Goal: Task Accomplishment & Management: Complete application form

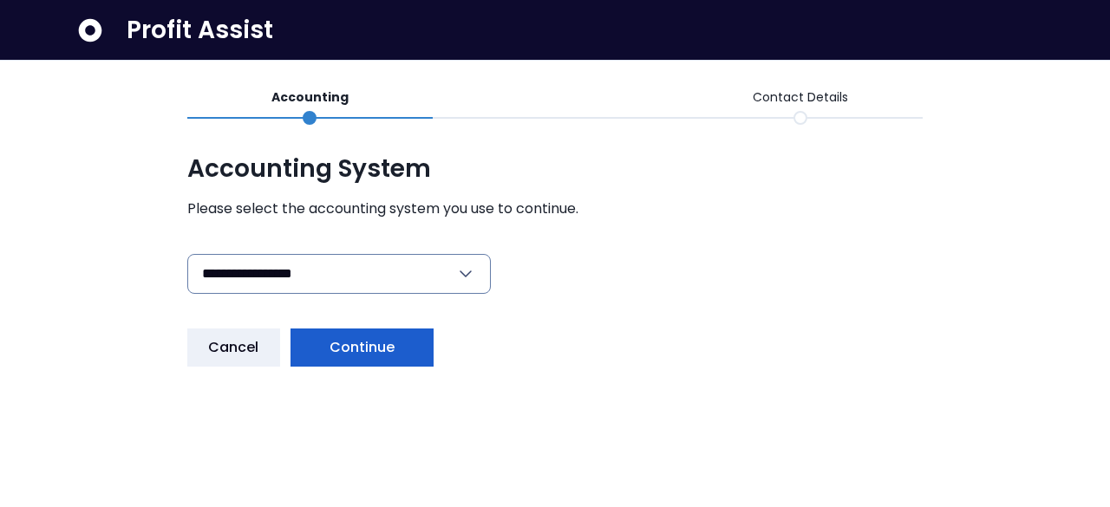
click at [383, 355] on span "Continue" at bounding box center [363, 347] width 66 height 21
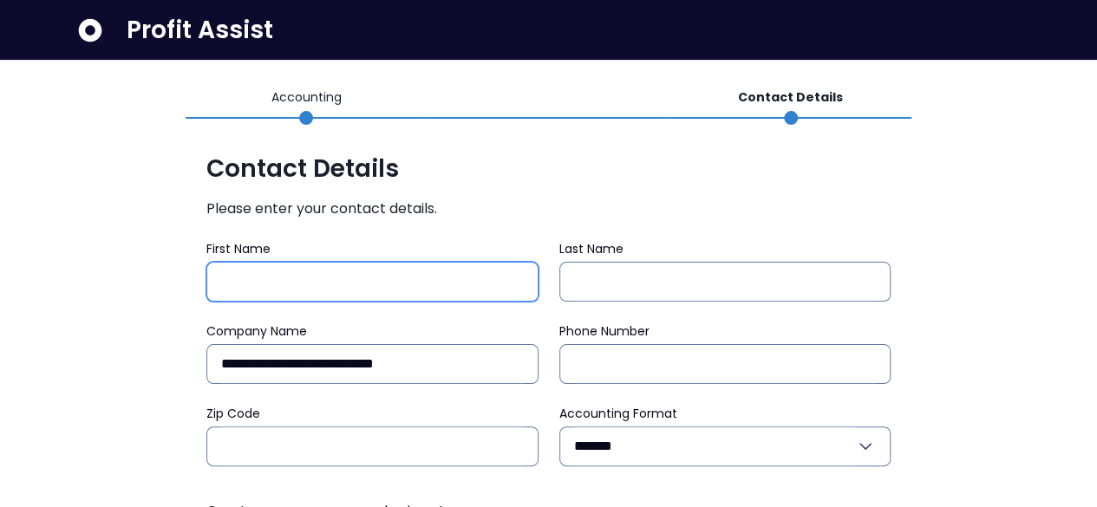
click at [312, 286] on input "First Name" at bounding box center [372, 282] width 303 height 38
type input "******"
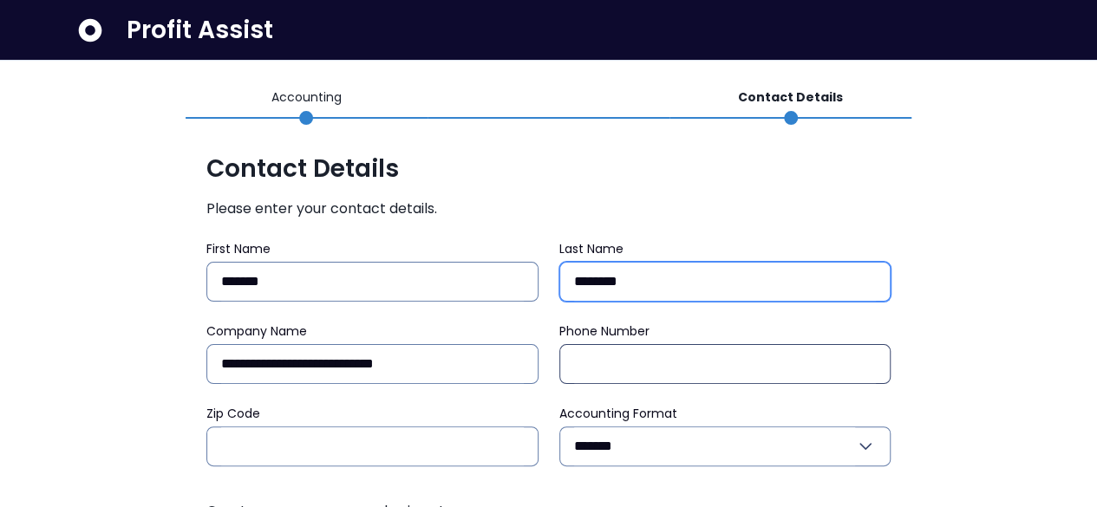
type input "********"
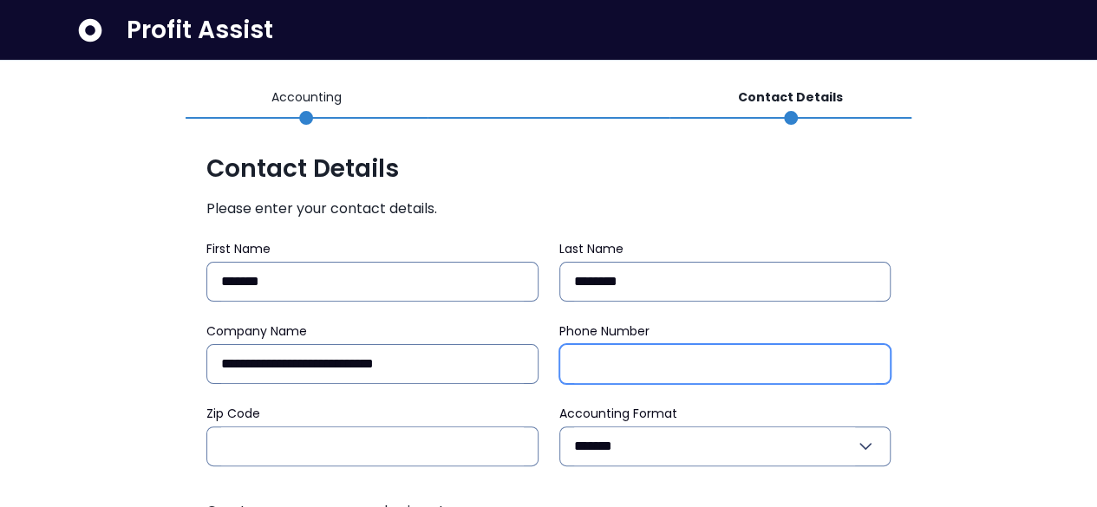
click at [614, 351] on input "Phone Number" at bounding box center [725, 364] width 303 height 38
type input "**********"
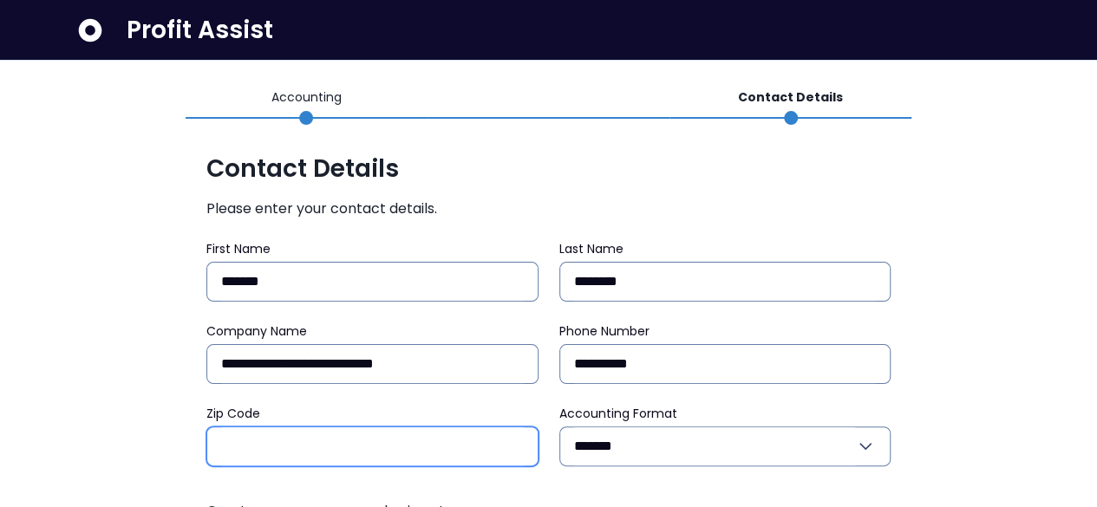
click at [324, 440] on input "Zip Code" at bounding box center [372, 447] width 303 height 38
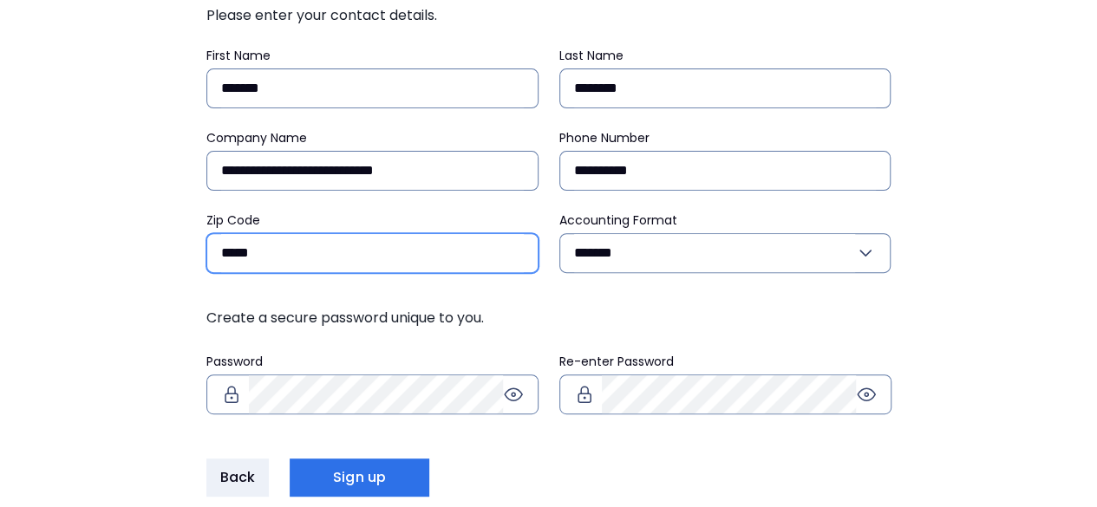
scroll to position [208, 0]
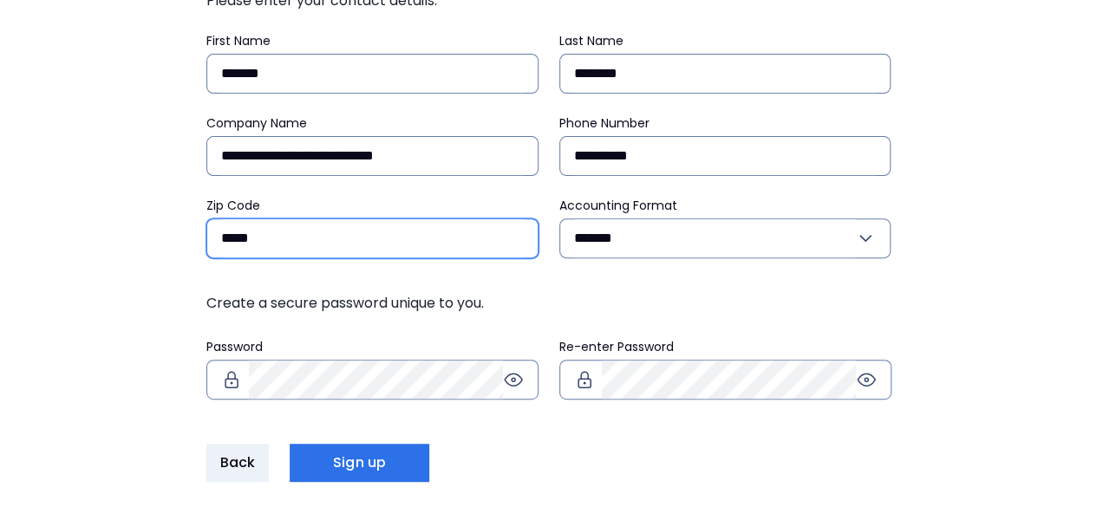
type input "*****"
click at [519, 383] on icon at bounding box center [513, 380] width 21 height 21
click at [866, 378] on icon at bounding box center [866, 379] width 3 height 3
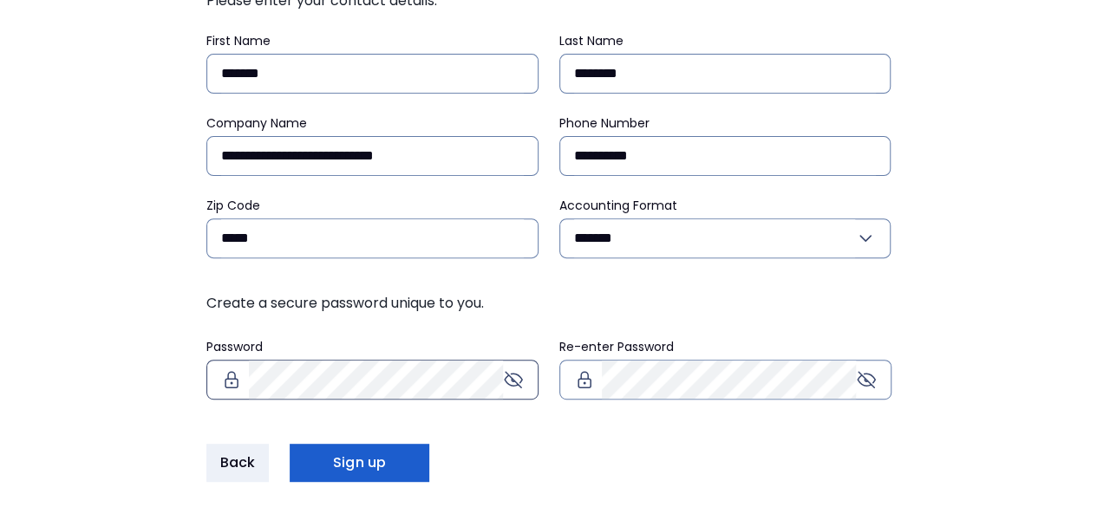
click at [342, 465] on span "Sign up" at bounding box center [359, 463] width 53 height 21
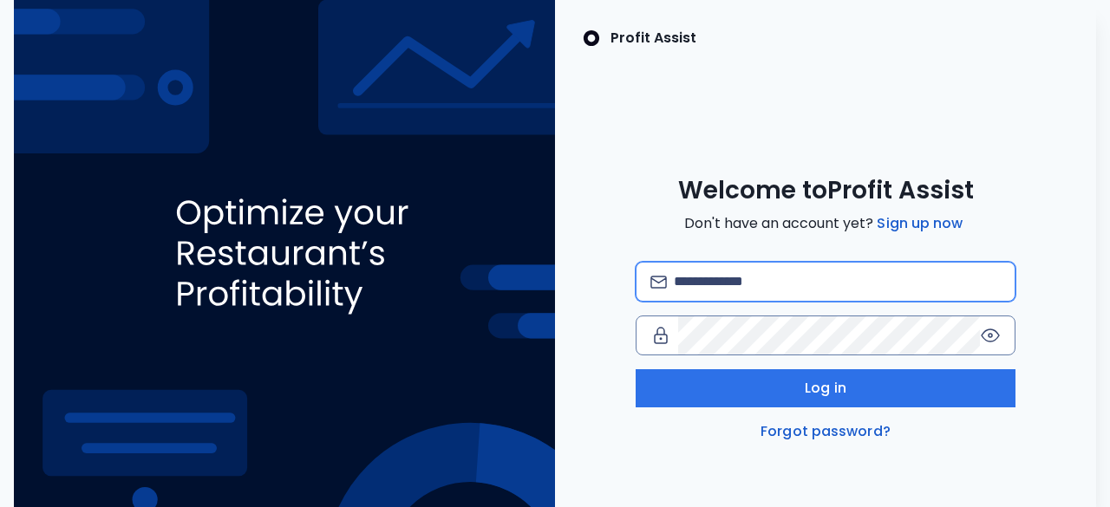
click at [731, 277] on input "email" at bounding box center [837, 282] width 327 height 38
click at [735, 278] on input "email" at bounding box center [837, 282] width 327 height 38
type input "**********"
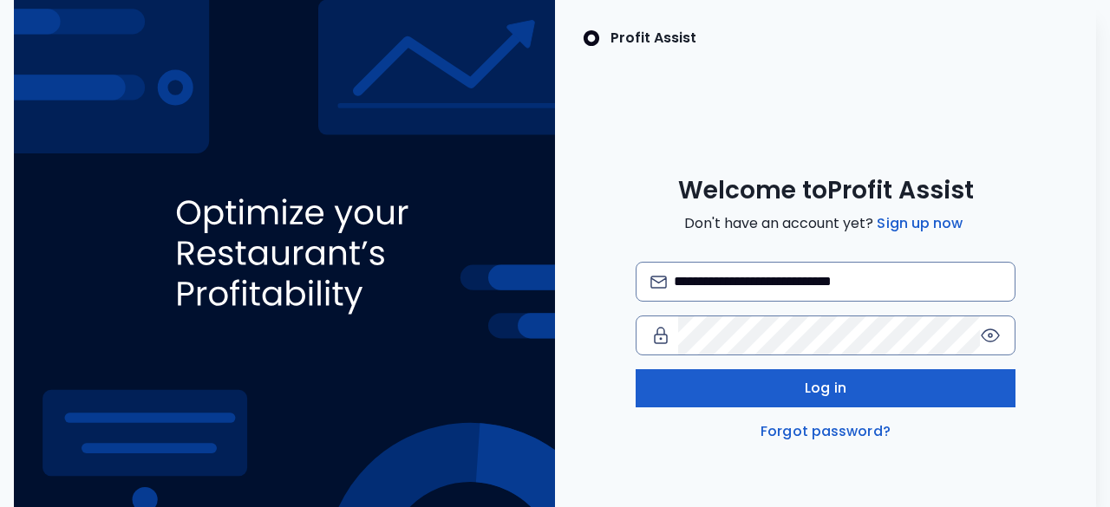
click at [786, 400] on button "Log in" at bounding box center [825, 389] width 379 height 38
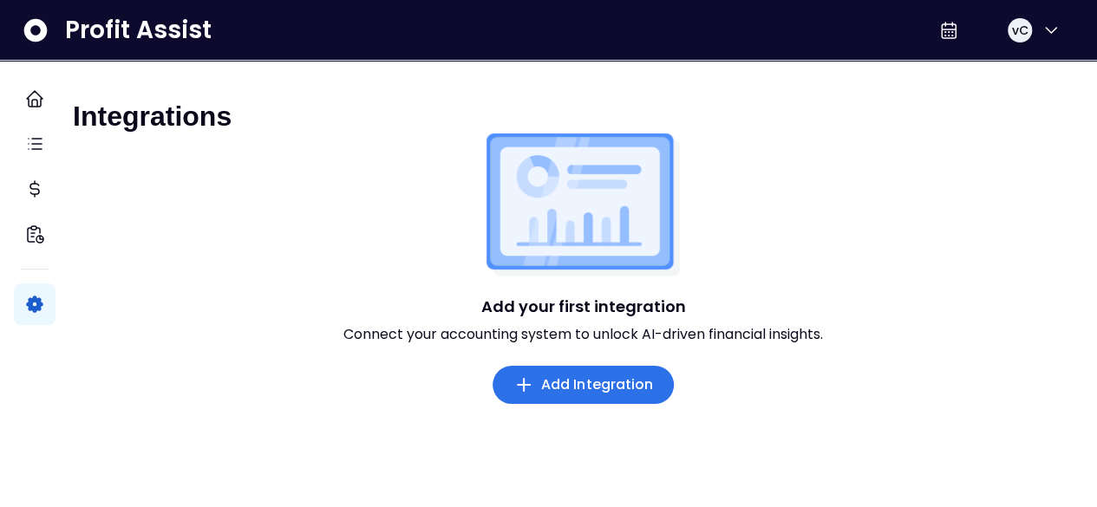
click at [533, 395] on icon "button" at bounding box center [524, 385] width 21 height 21
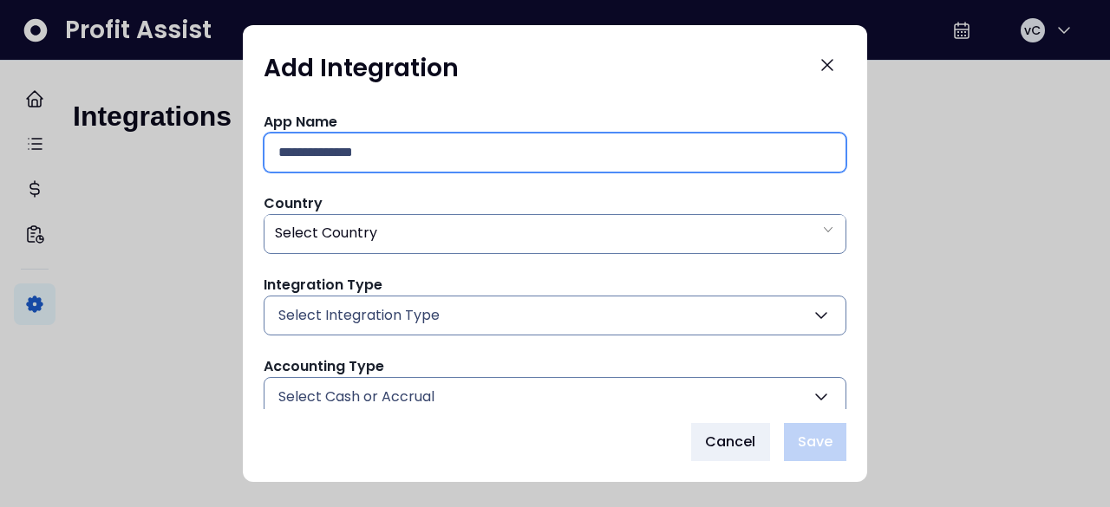
click at [366, 152] on input "text" at bounding box center [554, 153] width 553 height 38
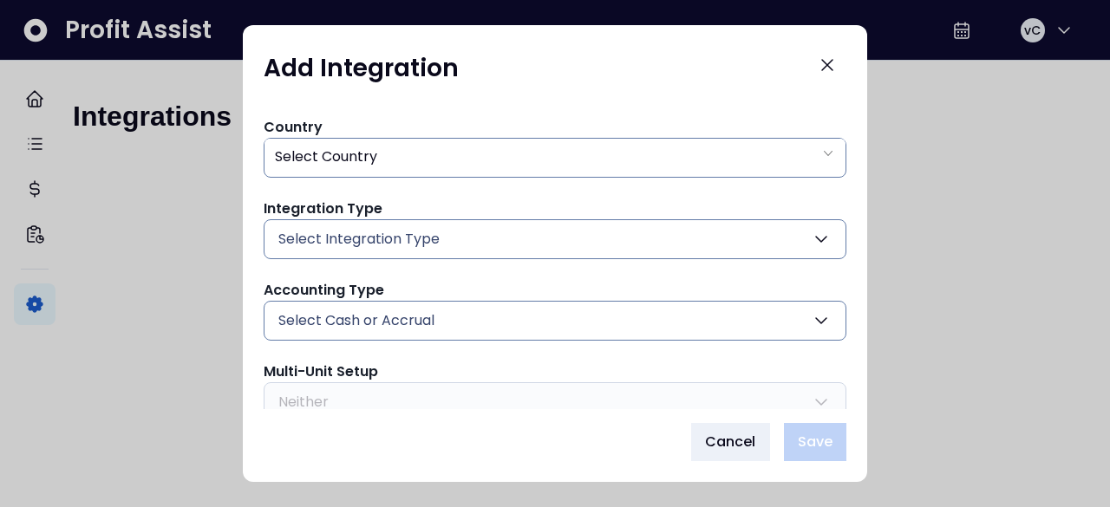
scroll to position [83, 0]
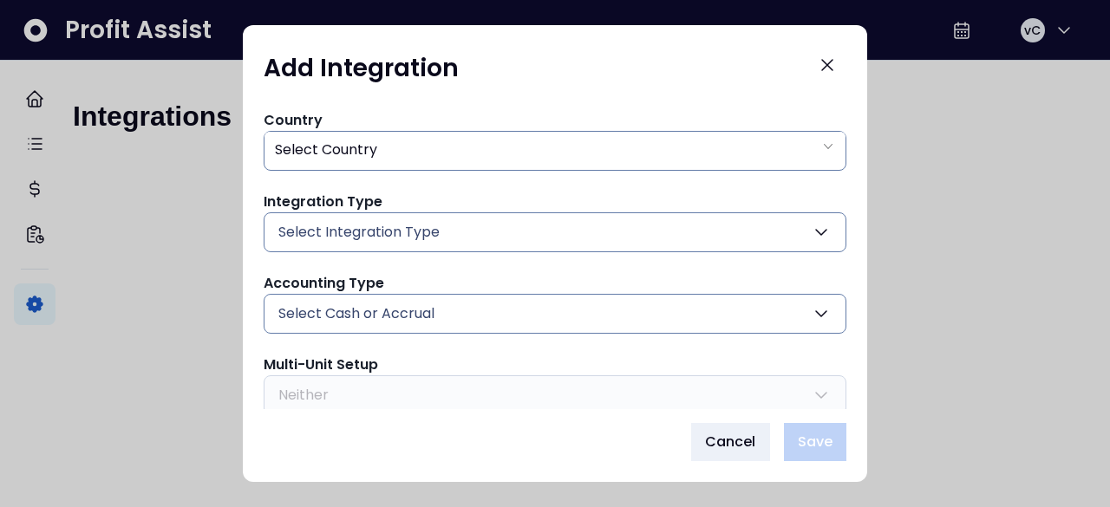
click at [811, 307] on icon "button" at bounding box center [821, 314] width 21 height 21
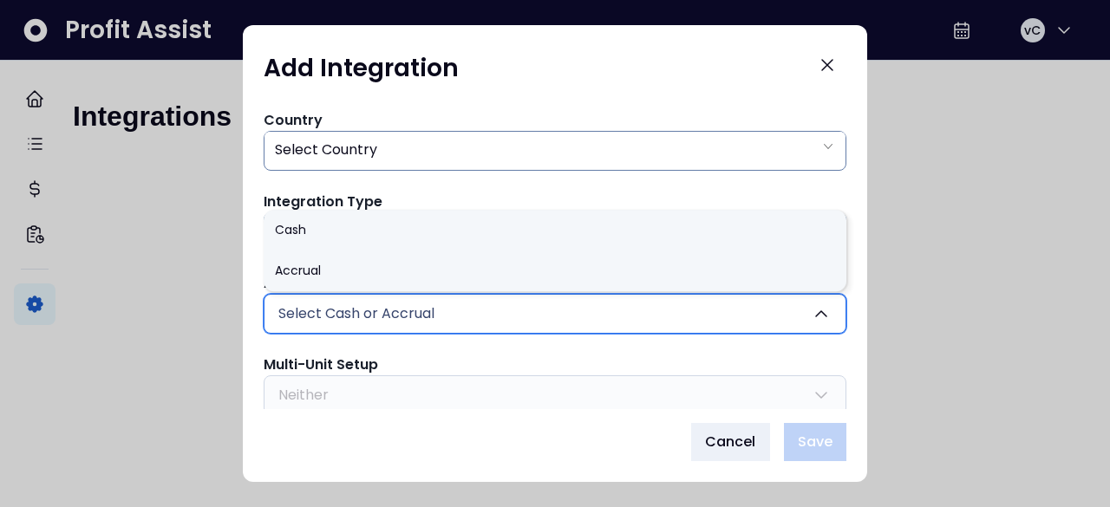
click at [488, 190] on div "App Name Country Select Country Integration Type Select Integration Type Quickb…" at bounding box center [555, 246] width 583 height 434
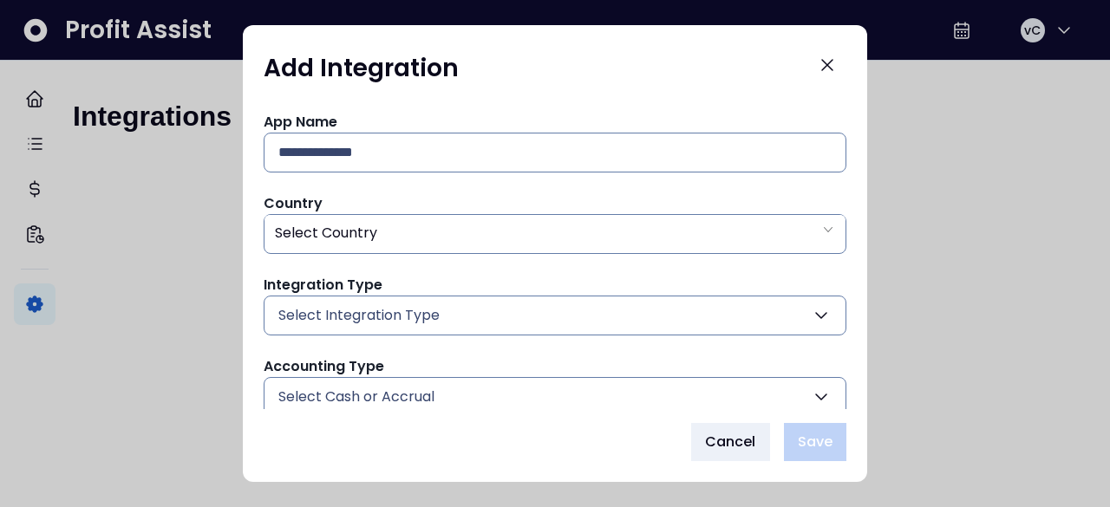
scroll to position [1, 0]
click at [121, 192] on div at bounding box center [555, 253] width 1110 height 507
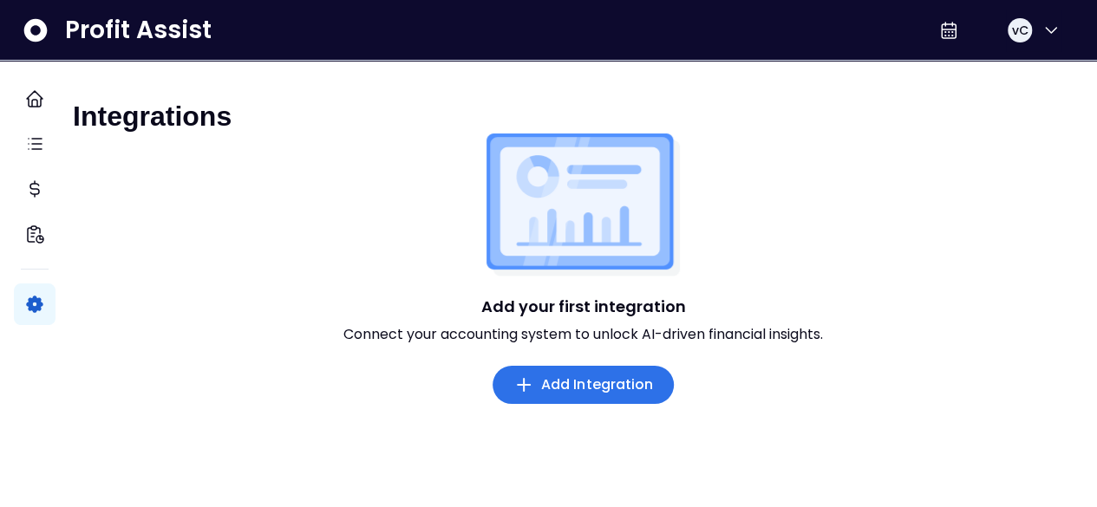
click at [522, 396] on icon "button" at bounding box center [524, 385] width 21 height 21
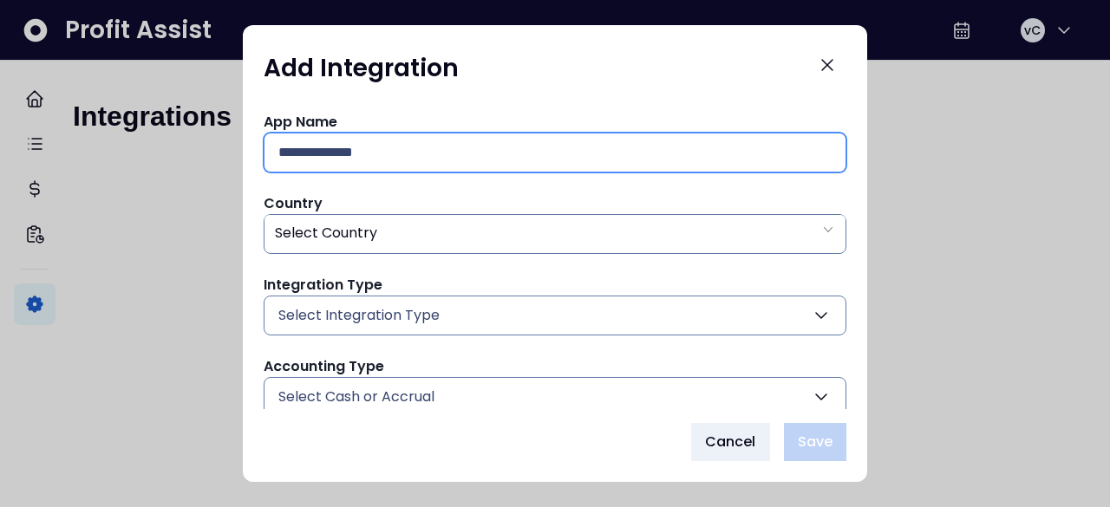
click at [317, 154] on input "text" at bounding box center [554, 153] width 553 height 38
type input "**********"
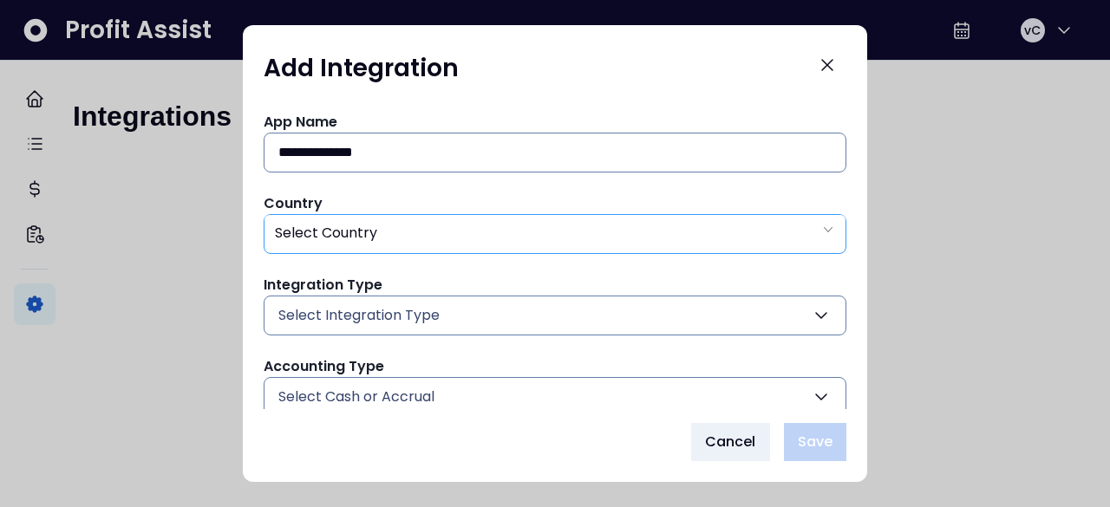
click at [784, 239] on div "Select Country" at bounding box center [555, 233] width 581 height 36
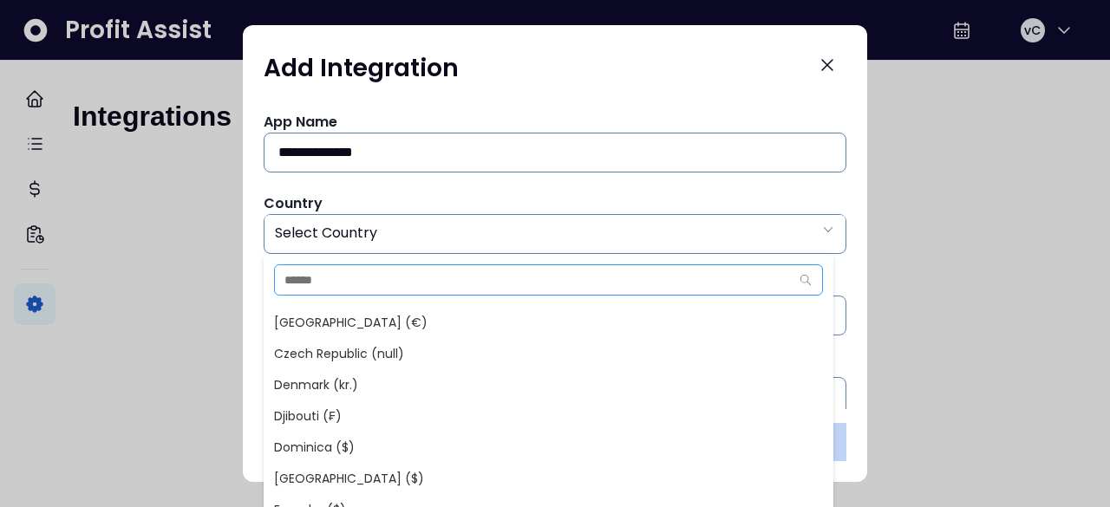
scroll to position [1743, 0]
click at [341, 228] on span "Select Country" at bounding box center [326, 233] width 102 height 20
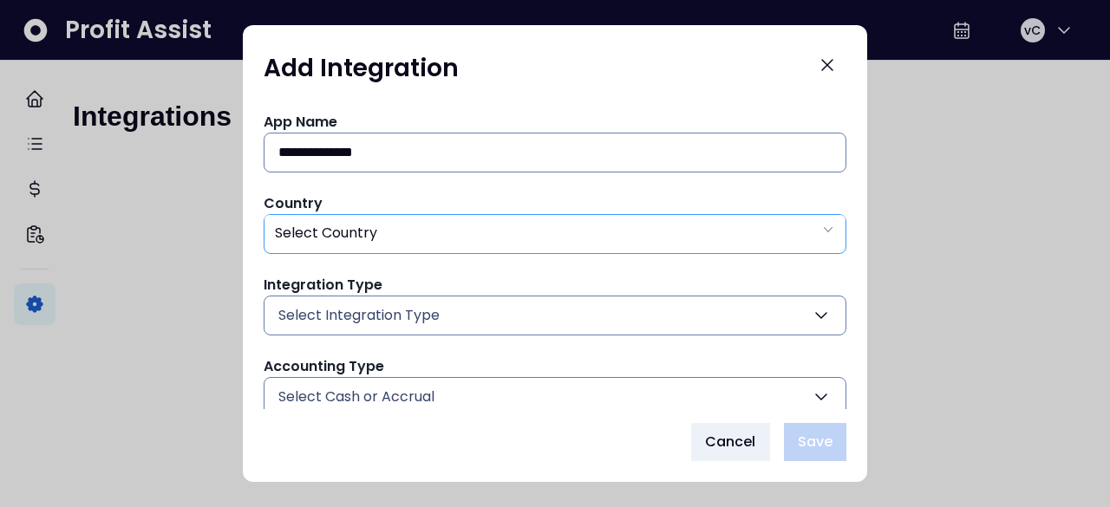
click at [821, 226] on icon "arrow down line" at bounding box center [828, 229] width 14 height 17
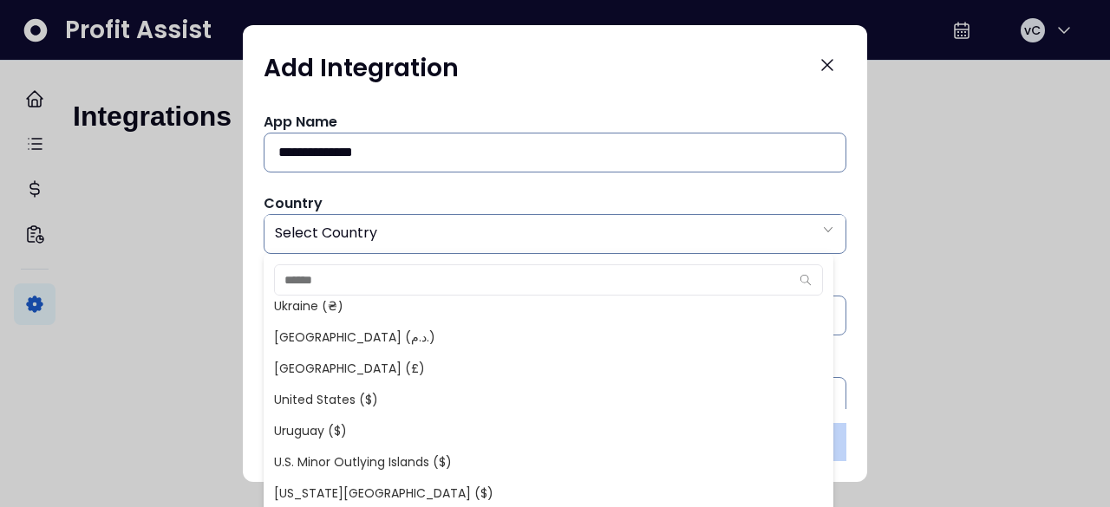
scroll to position [7127, 0]
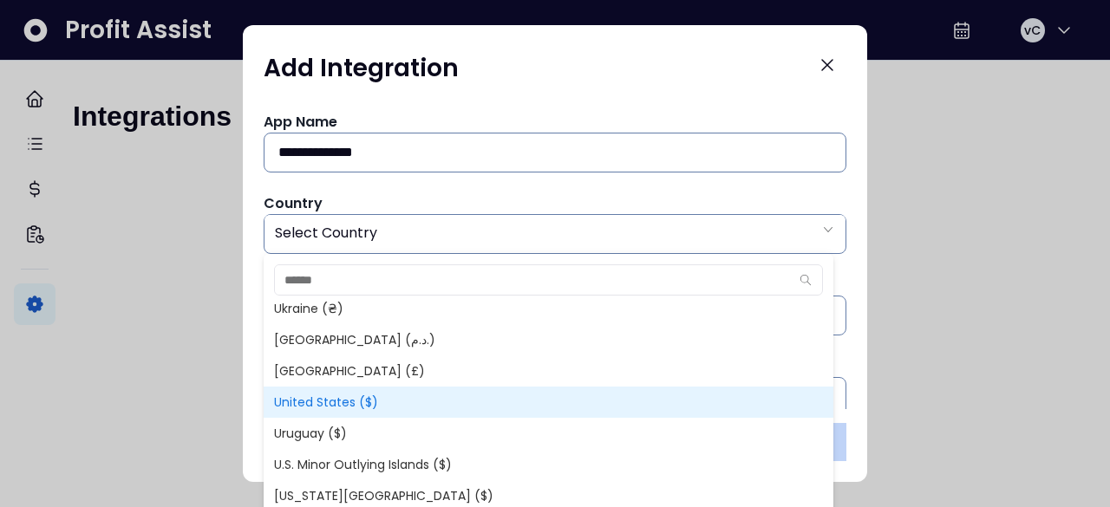
click at [337, 398] on span "United States ($)" at bounding box center [549, 402] width 570 height 31
type input "**"
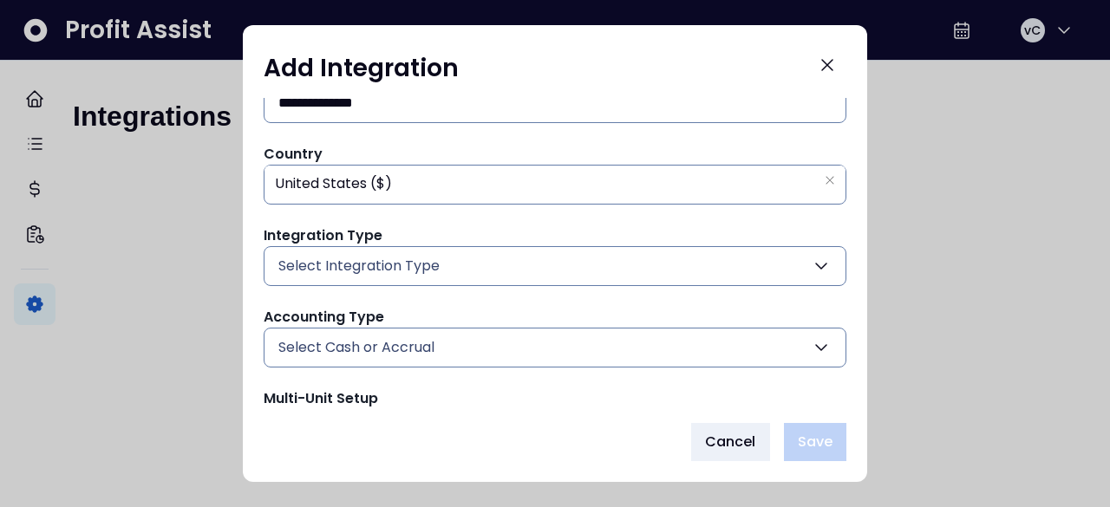
scroll to position [54, 0]
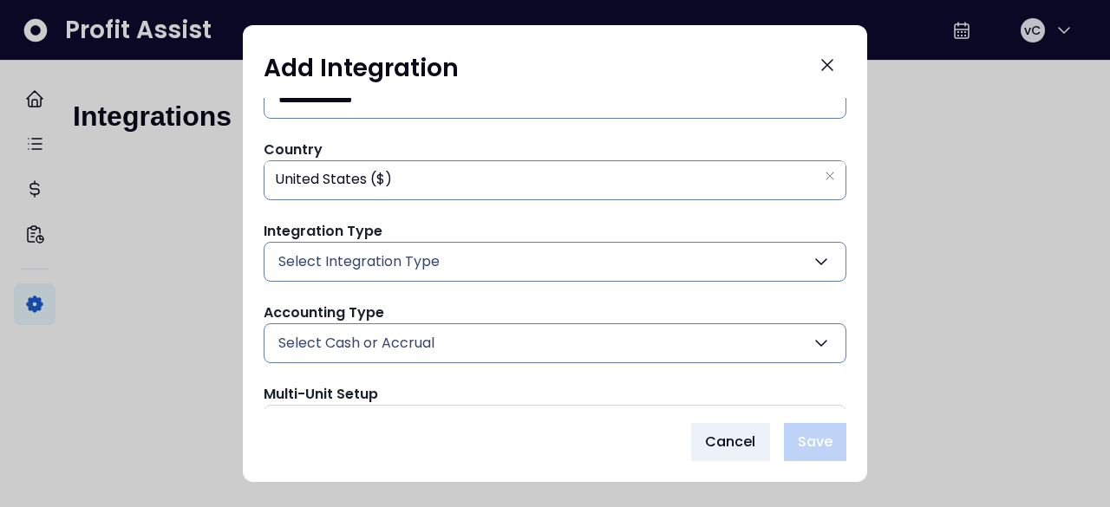
click at [814, 259] on icon "button" at bounding box center [821, 262] width 21 height 21
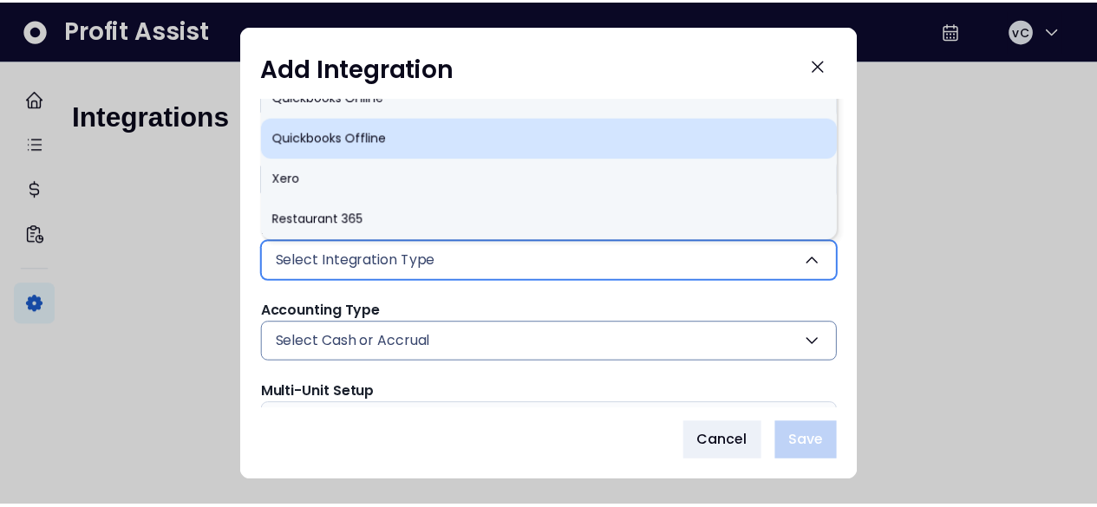
scroll to position [56, 0]
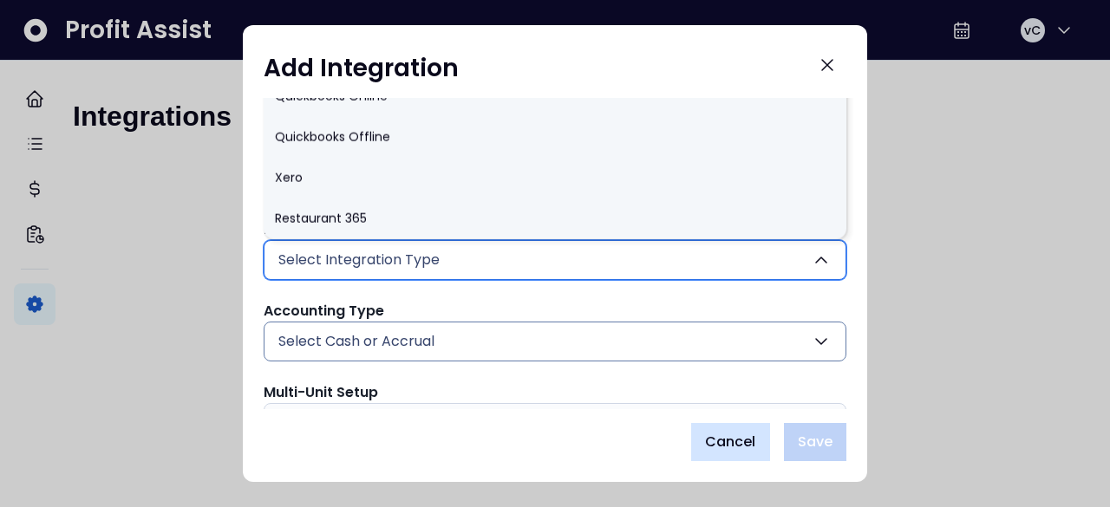
click at [710, 436] on span "Cancel" at bounding box center [730, 442] width 51 height 21
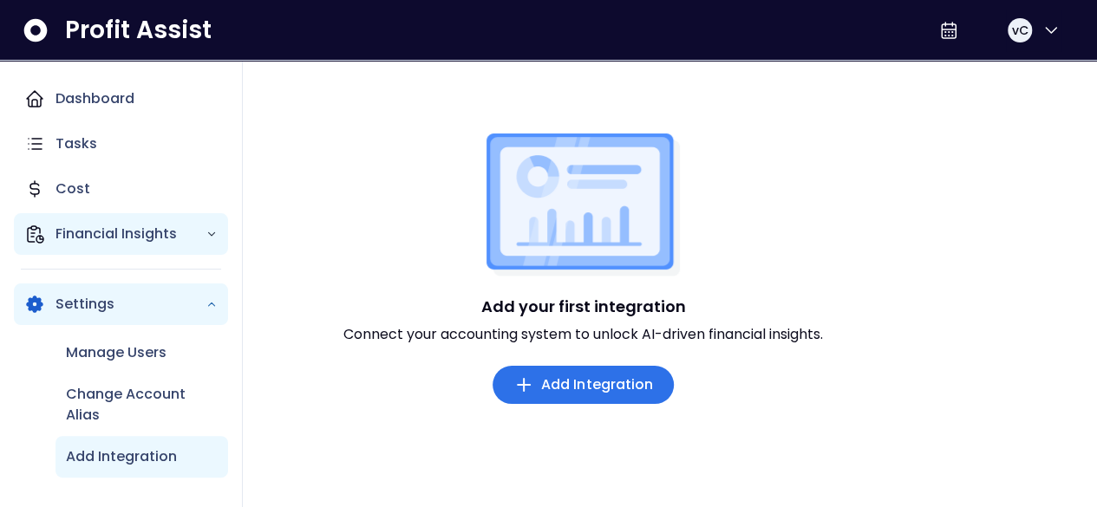
click at [208, 228] on icon "Main navigation" at bounding box center [212, 234] width 12 height 12
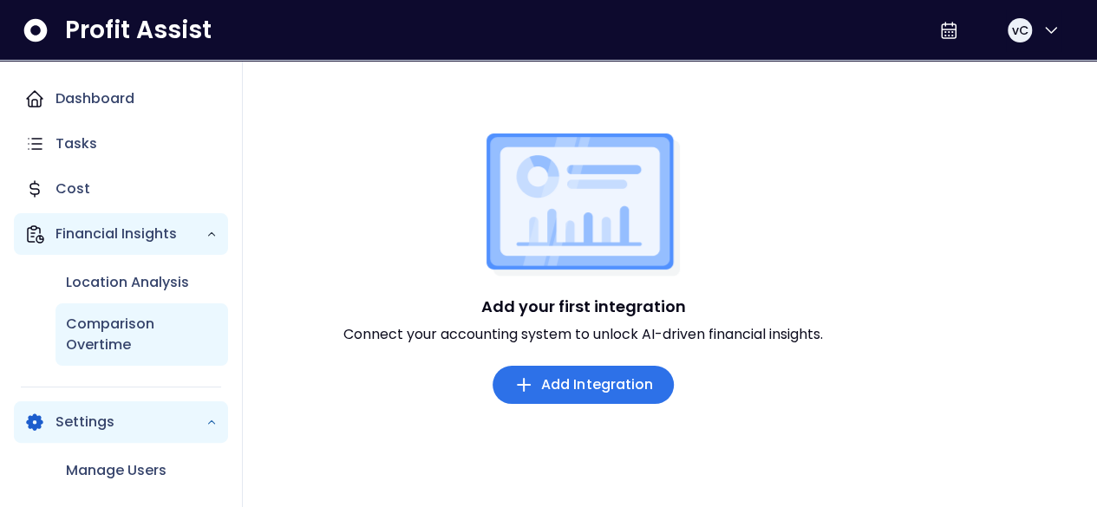
click at [115, 333] on p "Comparison Overtime" at bounding box center [142, 335] width 152 height 42
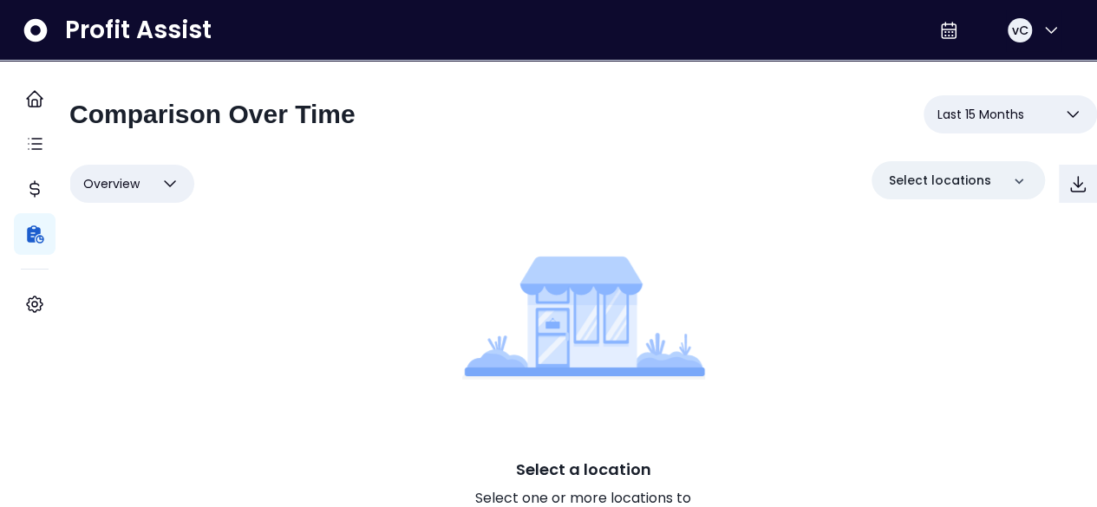
scroll to position [54, 0]
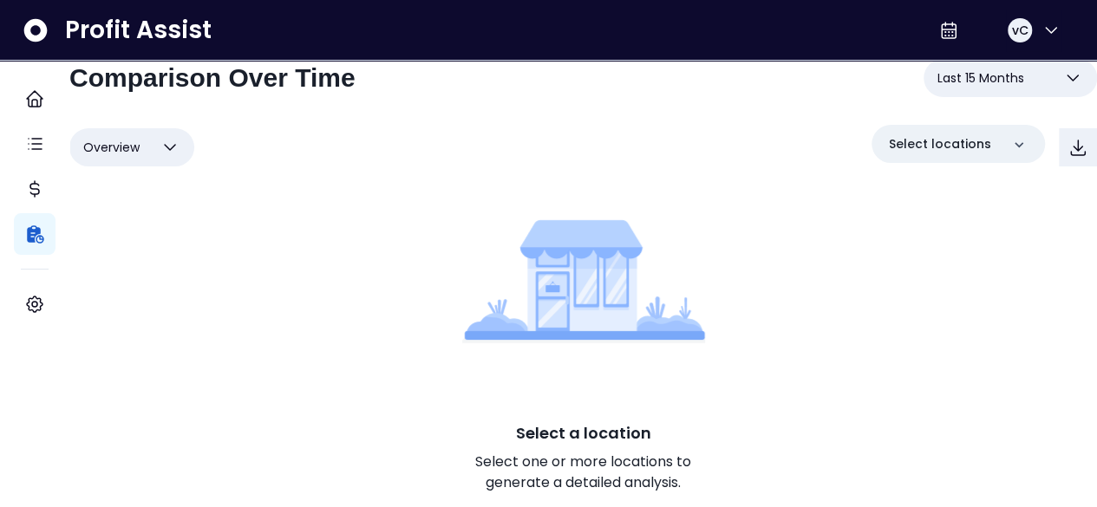
click at [569, 422] on p "Select a location" at bounding box center [583, 433] width 135 height 23
click at [180, 137] on icon "button" at bounding box center [170, 147] width 21 height 21
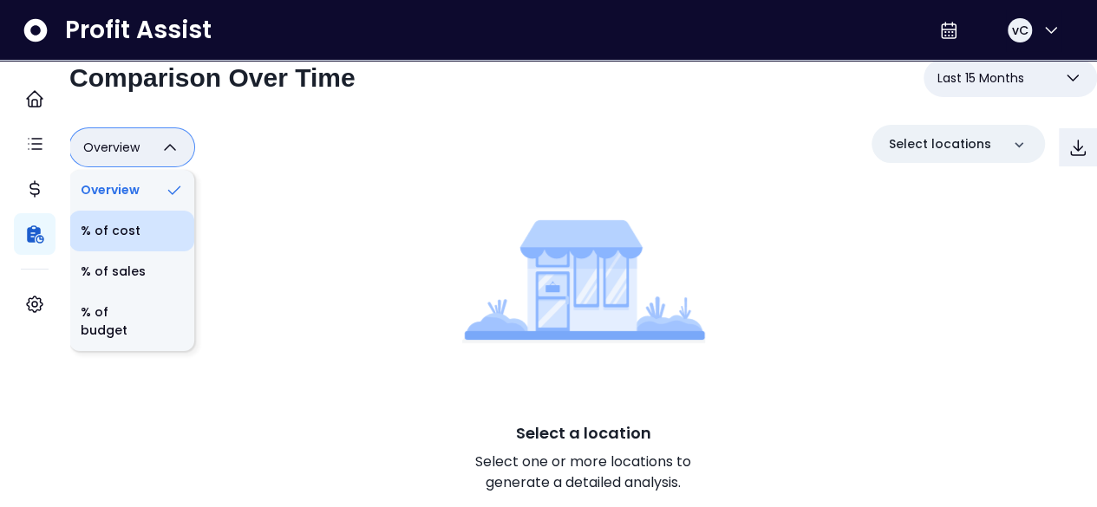
click at [128, 211] on li "% of cost" at bounding box center [131, 231] width 125 height 41
type input "********"
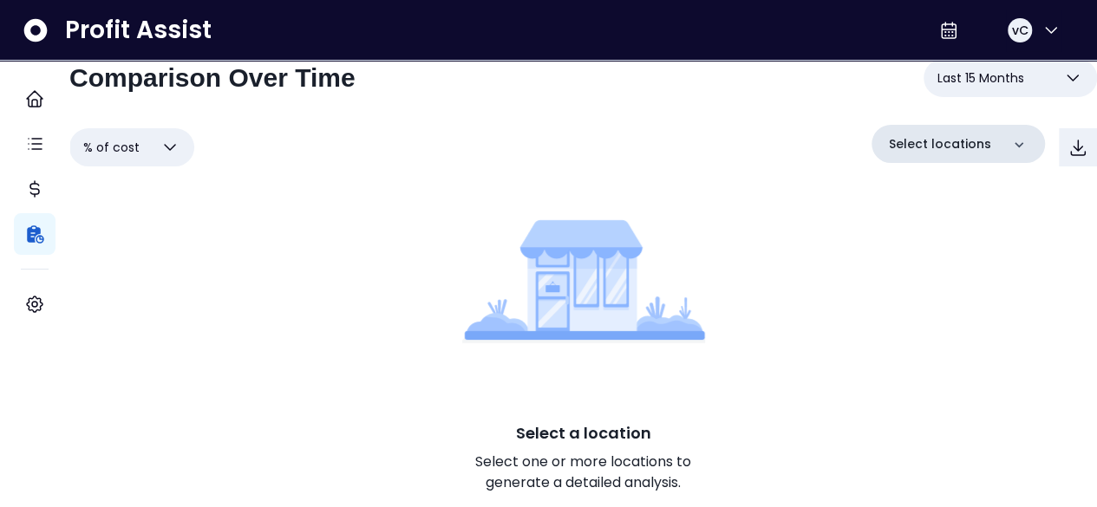
click at [989, 140] on div "Select locations" at bounding box center [958, 144] width 173 height 38
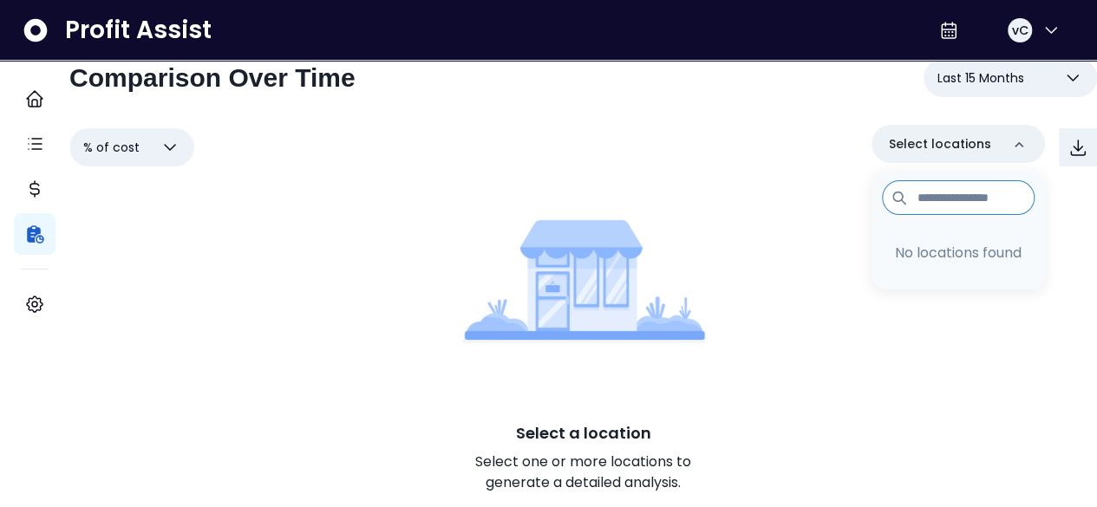
click at [939, 180] on input at bounding box center [958, 197] width 153 height 35
type input "*"
click at [800, 197] on div "Select a location Select one or more locations to generate a detailed analysis." at bounding box center [583, 346] width 1028 height 324
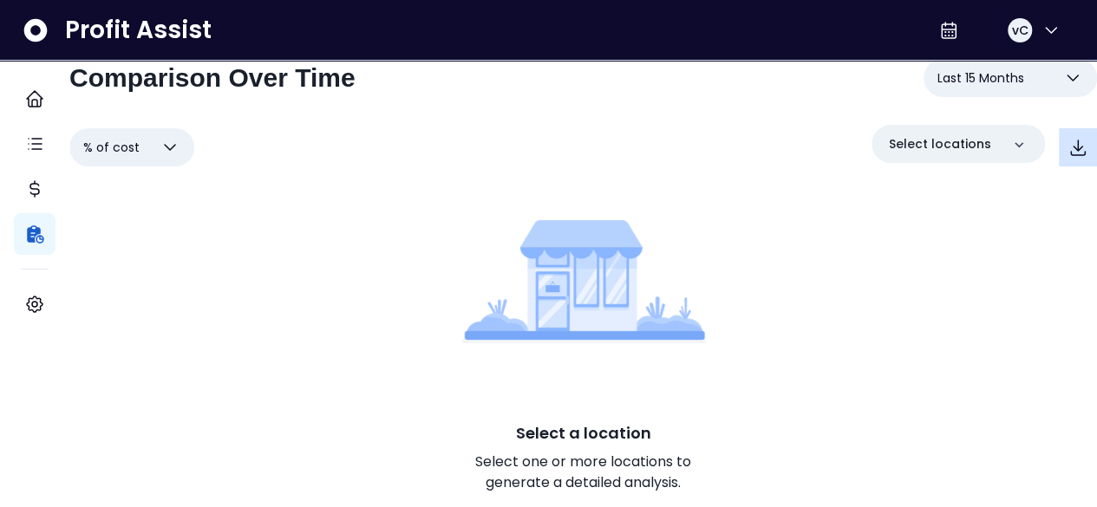
click at [1068, 137] on icon "button" at bounding box center [1078, 147] width 21 height 21
click at [1071, 141] on icon "button" at bounding box center [1078, 148] width 14 height 15
click at [366, 258] on div "Select a location Select one or more locations to generate a detailed analysis." at bounding box center [583, 346] width 1028 height 324
click at [582, 422] on p "Select a location" at bounding box center [583, 433] width 135 height 23
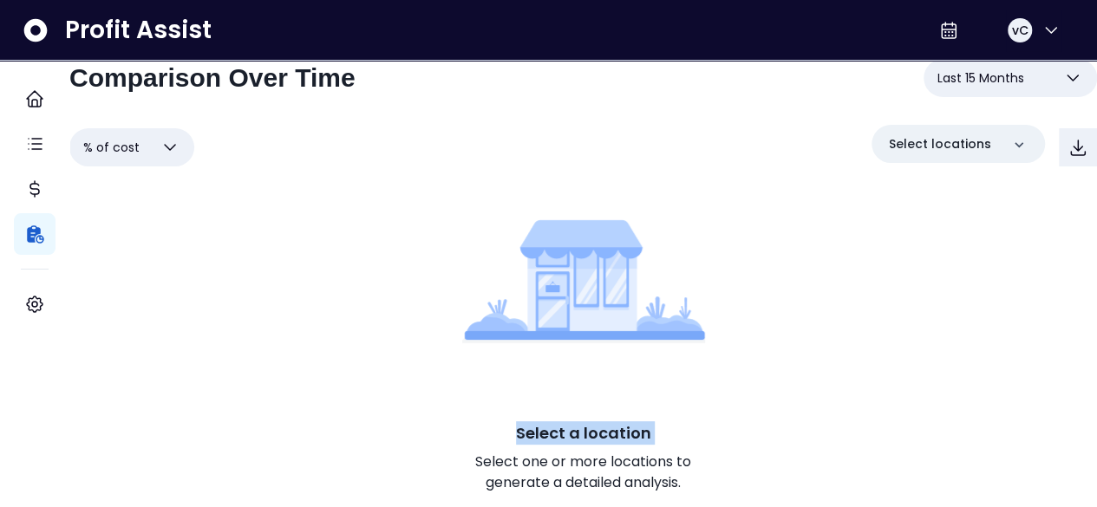
click at [582, 422] on p "Select a location" at bounding box center [583, 433] width 135 height 23
click at [520, 422] on p "Select a location" at bounding box center [583, 433] width 135 height 23
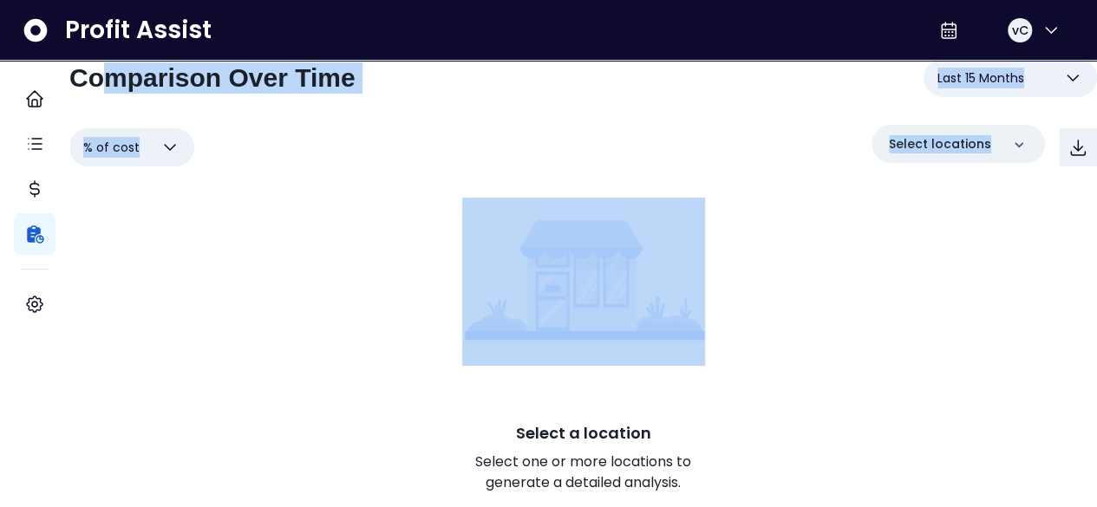
scroll to position [0, 0]
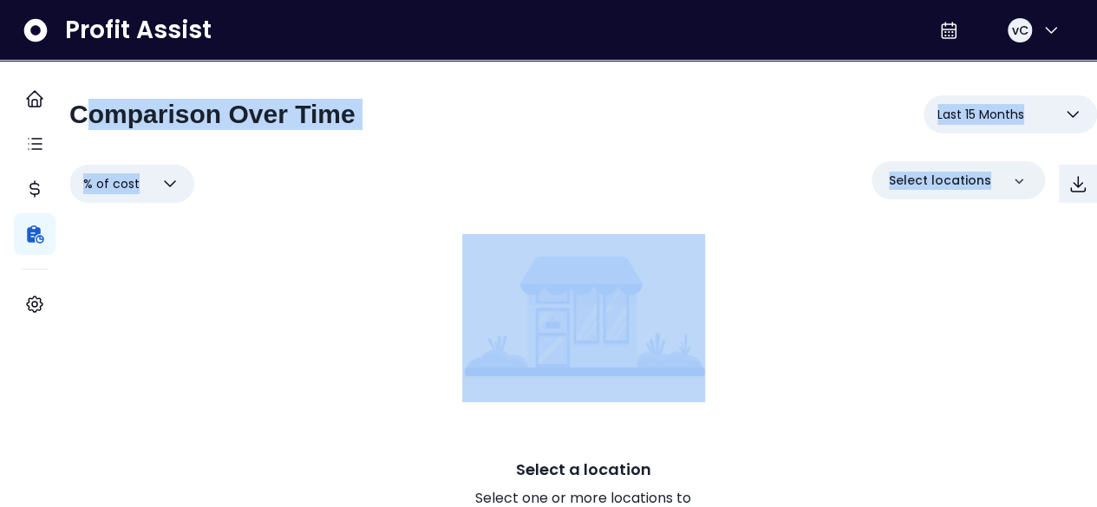
drag, startPoint x: 312, startPoint y: 235, endPoint x: 87, endPoint y: -62, distance: 372.6
click at [87, 0] on html "**********" at bounding box center [548, 272] width 1097 height 544
